Goal: Find specific page/section: Find specific page/section

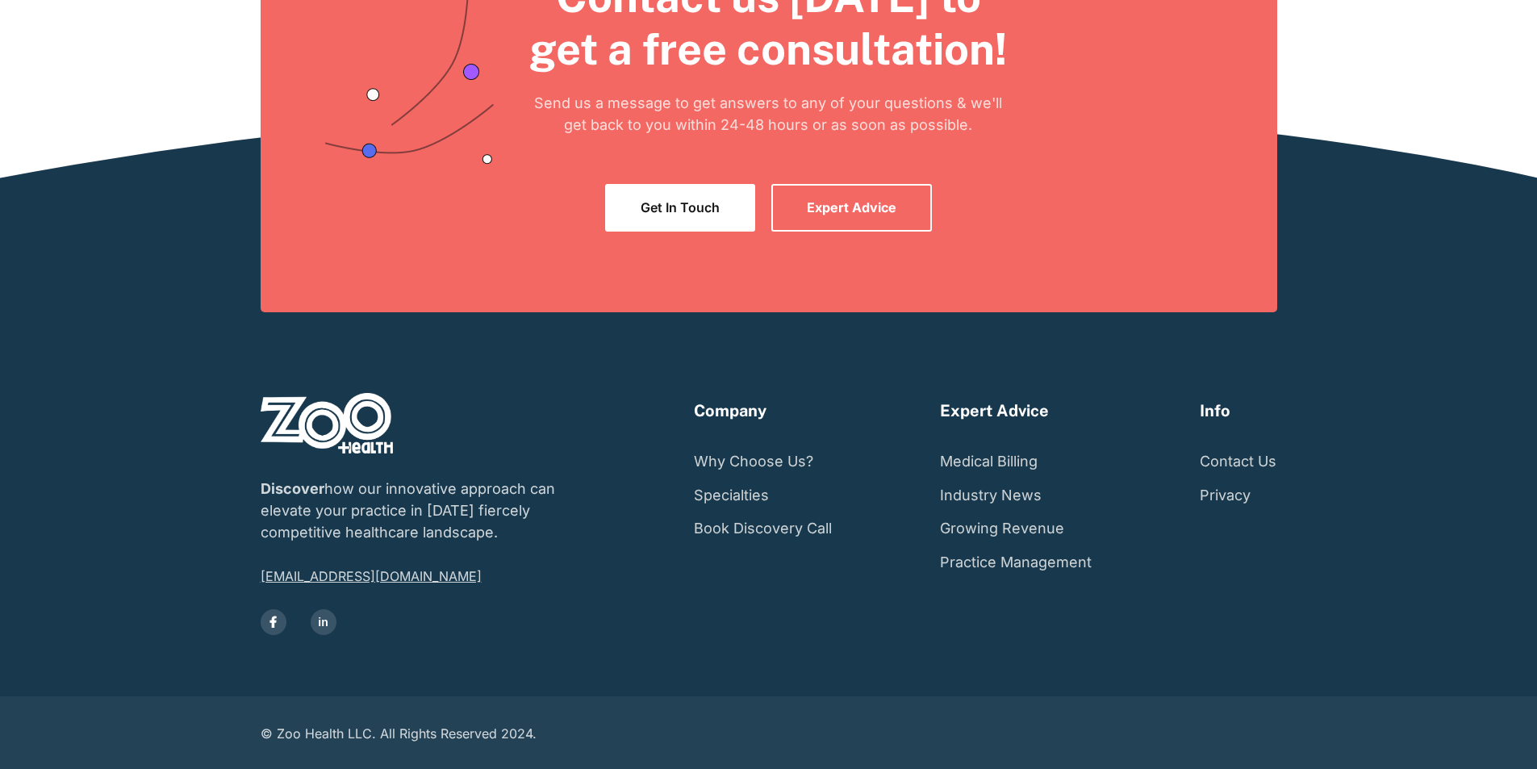
scroll to position [3143, 0]
click at [1276, 478] on link "Contact Us" at bounding box center [1238, 462] width 77 height 34
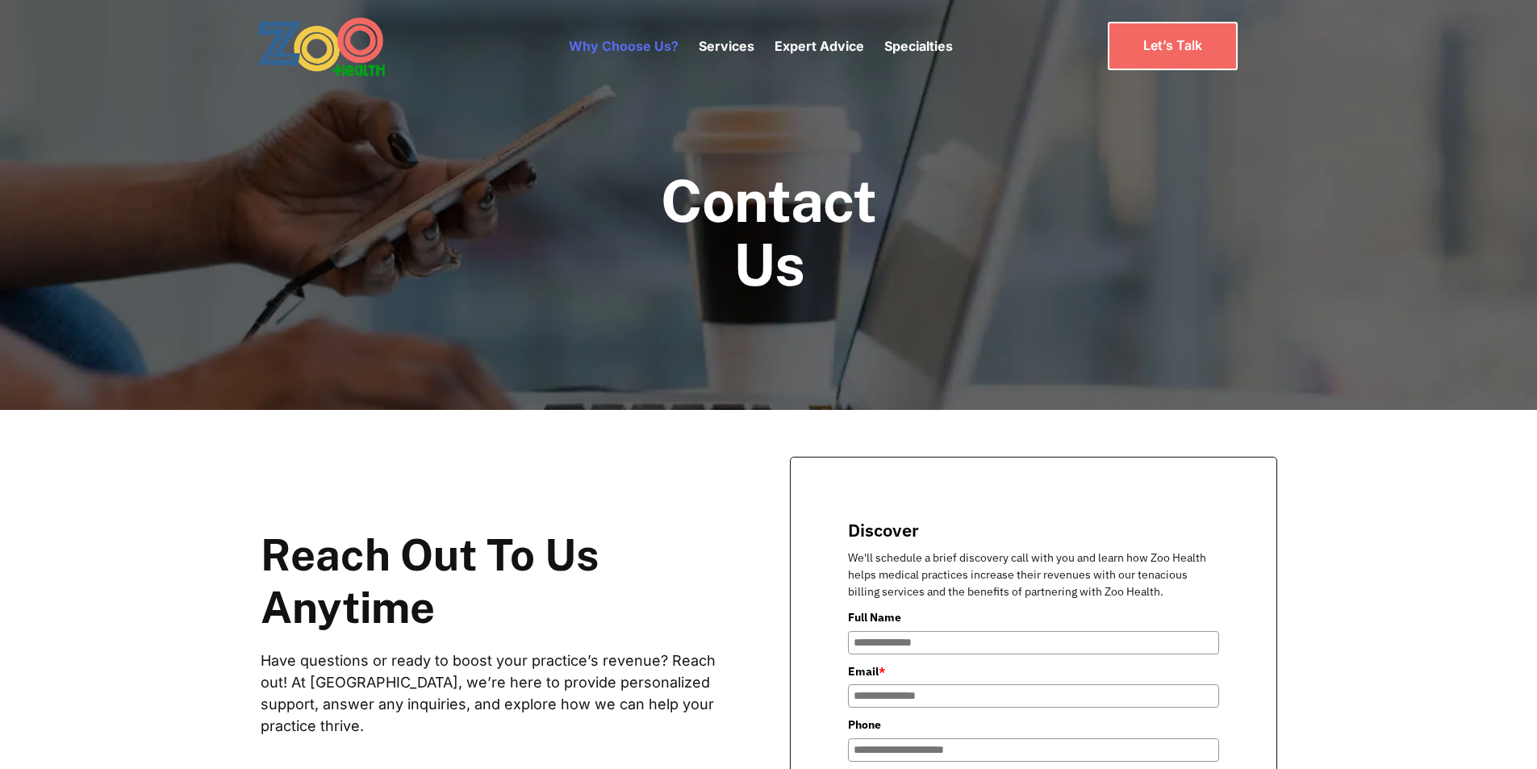
click at [603, 45] on link "Why Choose Us?" at bounding box center [624, 46] width 110 height 16
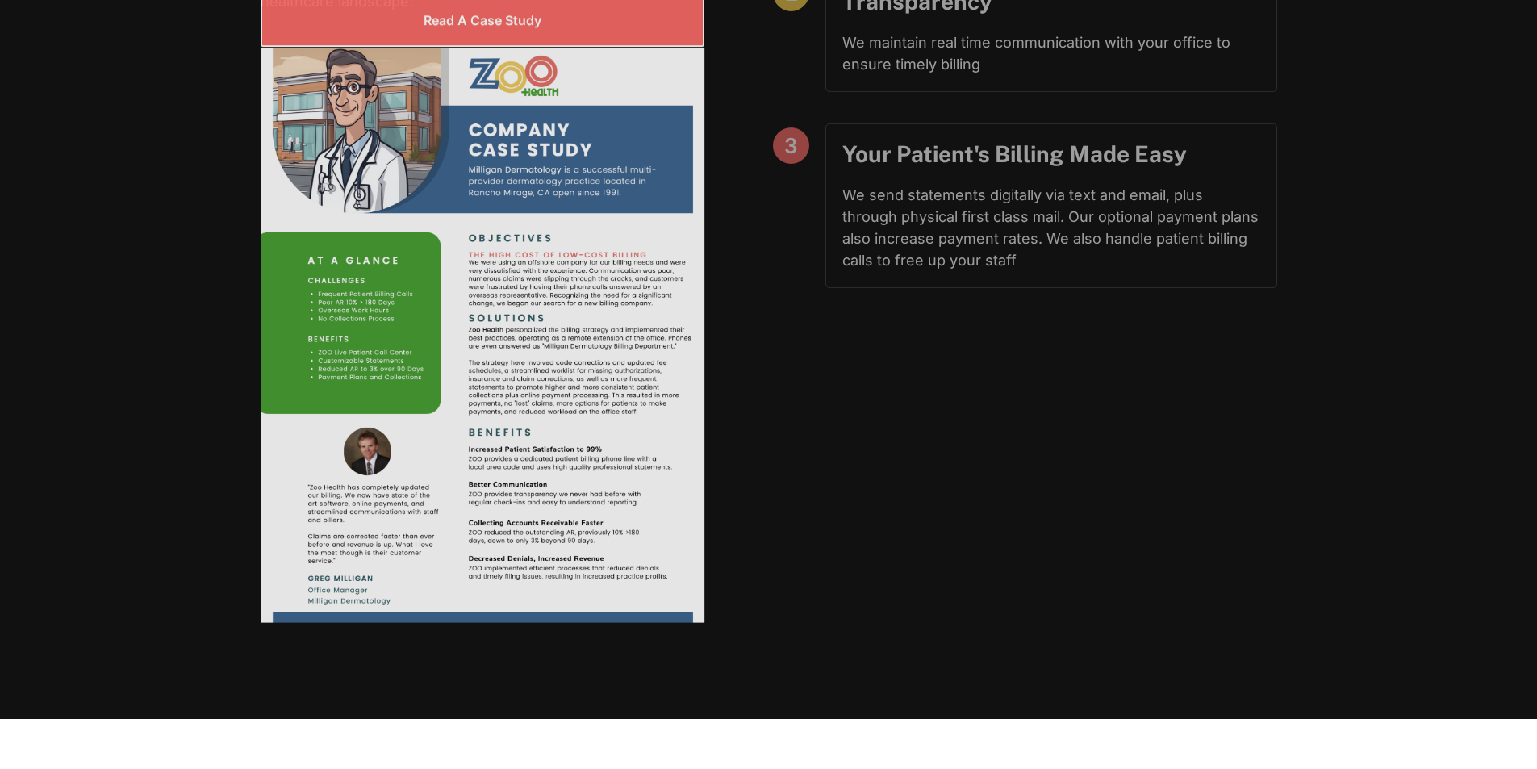
scroll to position [1614, 0]
